Goal: Check status: Check status

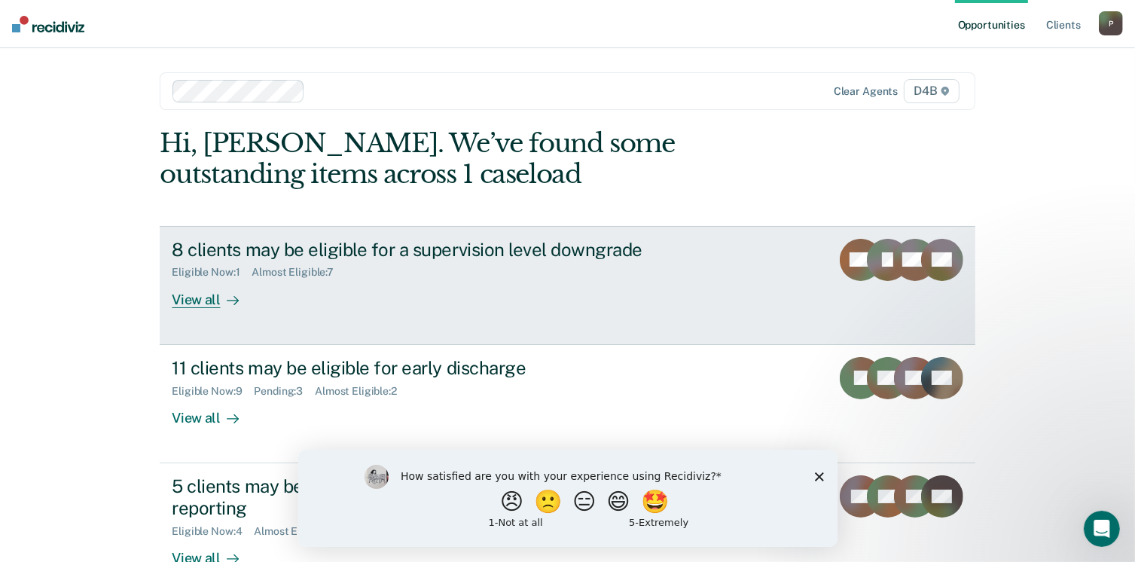
click at [178, 272] on div "Eligible Now : 1" at bounding box center [212, 272] width 80 height 13
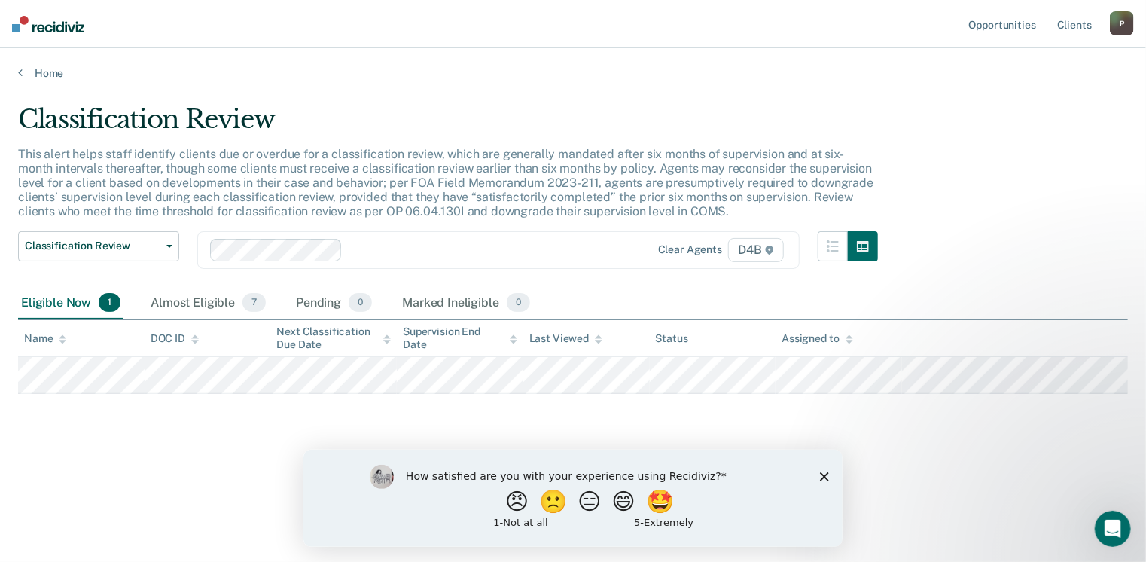
click at [85, 302] on div "Eligible Now 1" at bounding box center [70, 303] width 105 height 33
click at [60, 67] on link "Home" at bounding box center [573, 73] width 1110 height 14
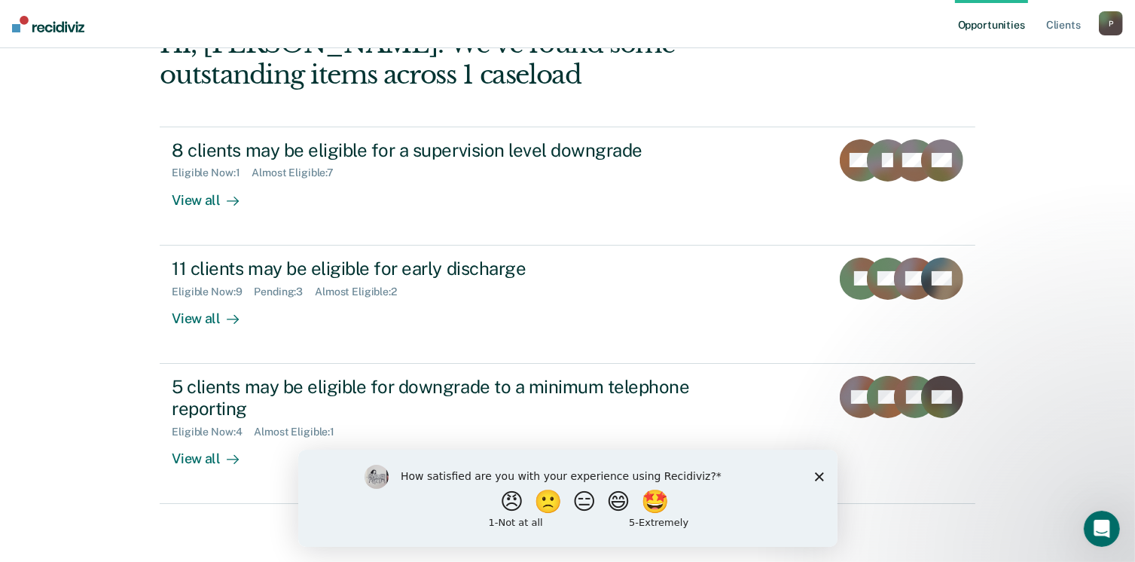
scroll to position [100, 0]
